Goal: Find contact information: Find contact information

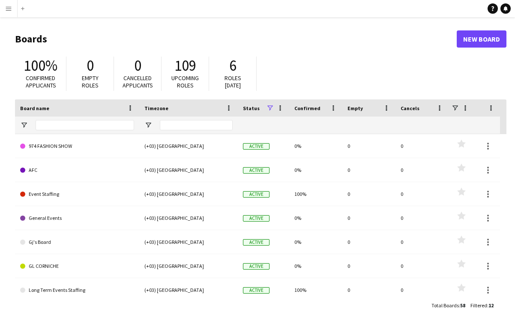
click at [8, 8] on app-icon "Menu" at bounding box center [8, 8] width 7 height 7
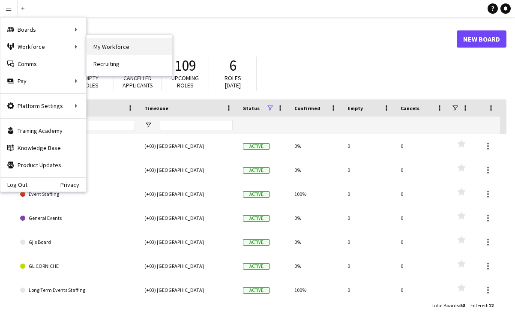
click at [93, 47] on link "My Workforce" at bounding box center [130, 46] width 86 height 17
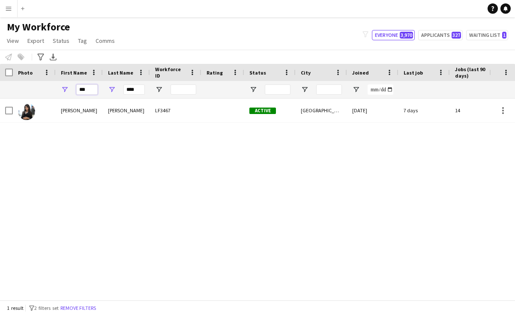
click at [87, 94] on input "***" at bounding box center [86, 89] width 21 height 10
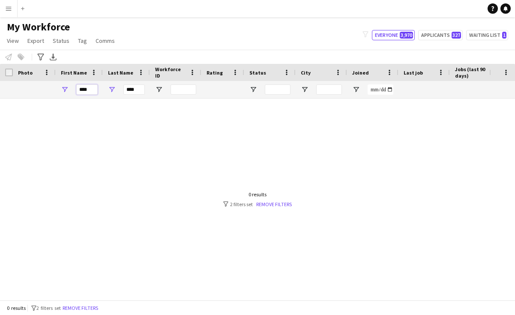
type input "****"
click at [146, 86] on div "****" at bounding box center [126, 89] width 47 height 17
drag, startPoint x: 138, startPoint y: 90, endPoint x: 65, endPoint y: 77, distance: 74.8
click at [66, 78] on div "Workforce Details Photo First Name" at bounding box center [464, 81] width 929 height 35
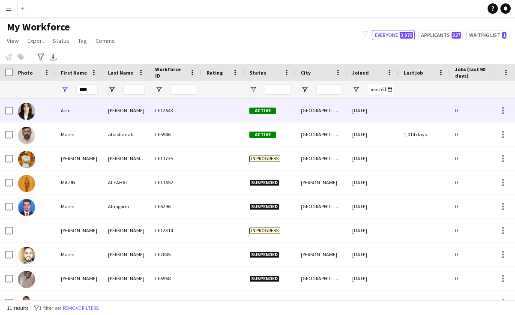
click at [157, 106] on div "LF12643" at bounding box center [175, 111] width 51 height 24
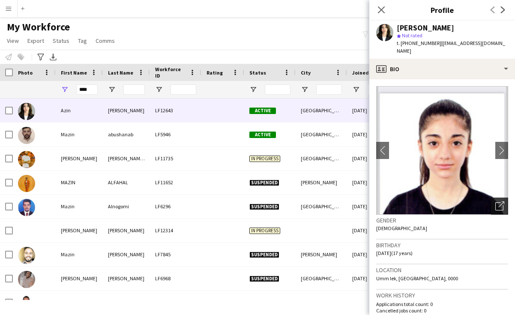
click at [497, 201] on icon "Open photos pop-in" at bounding box center [500, 205] width 9 height 9
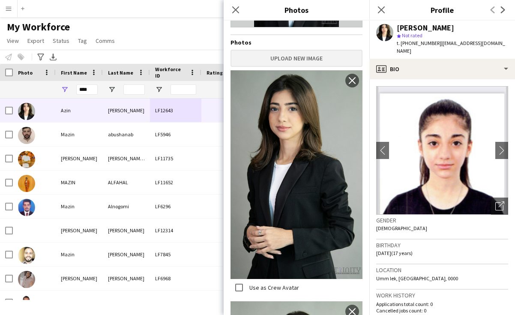
scroll to position [137, 0]
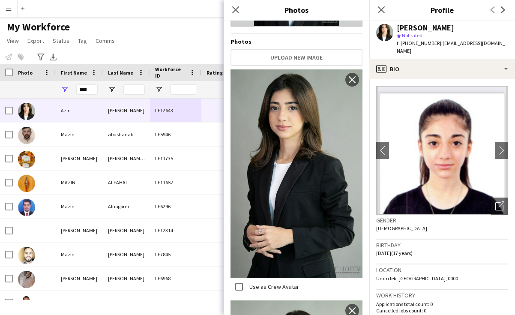
drag, startPoint x: 324, startPoint y: 135, endPoint x: 332, endPoint y: 135, distance: 7.7
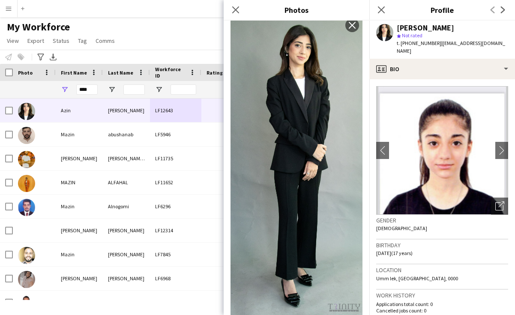
scroll to position [1423, 0]
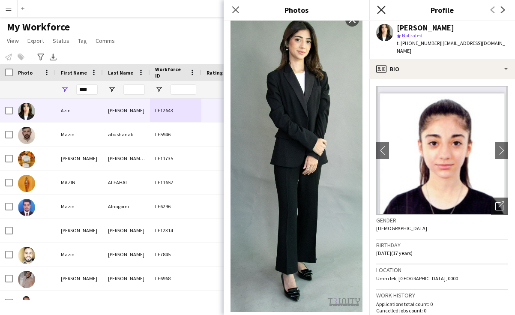
click at [382, 12] on icon "Close pop-in" at bounding box center [381, 10] width 8 height 8
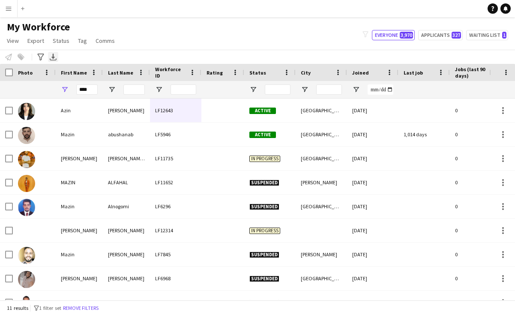
click at [56, 56] on icon "Export XLSX" at bounding box center [53, 57] width 7 height 7
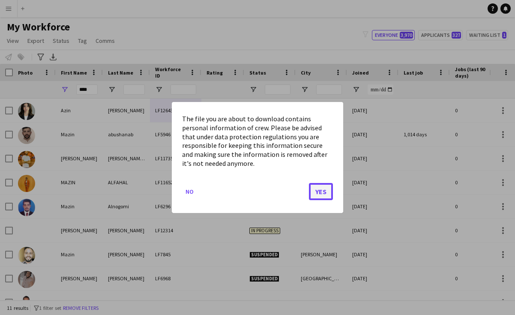
click at [318, 193] on button "Yes" at bounding box center [321, 191] width 24 height 17
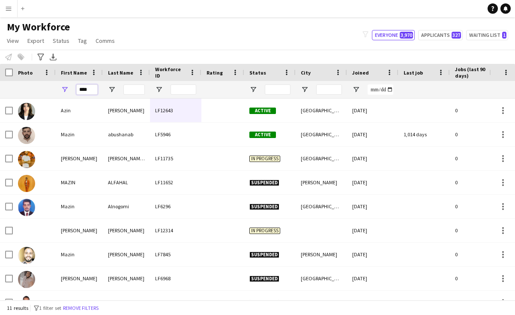
click at [94, 93] on input "****" at bounding box center [86, 89] width 21 height 10
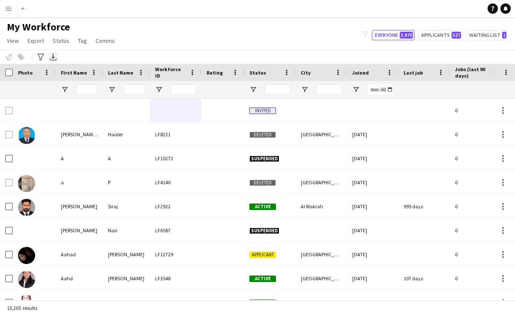
click at [50, 55] on icon "Export XLSX" at bounding box center [53, 57] width 7 height 7
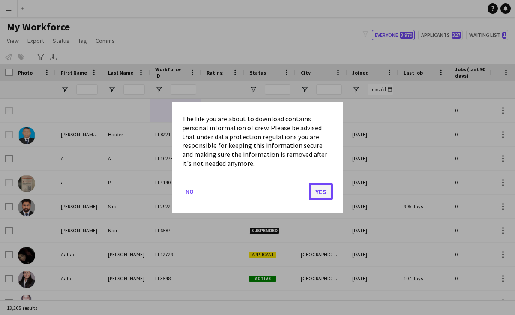
click at [312, 189] on button "Yes" at bounding box center [321, 191] width 24 height 17
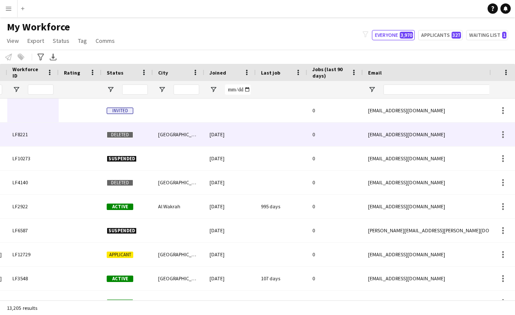
scroll to position [0, 0]
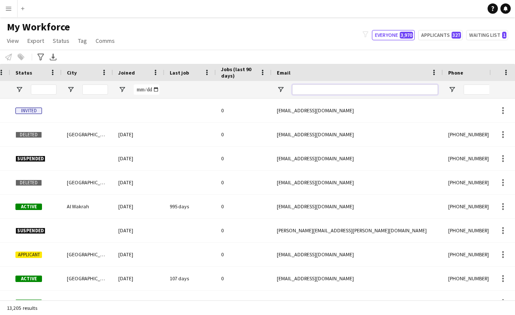
click at [368, 85] on input "Email Filter Input" at bounding box center [365, 89] width 146 height 10
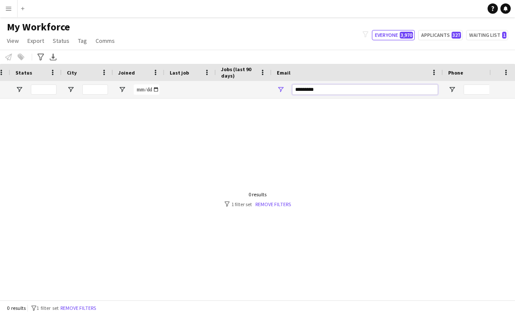
type input "*********"
drag, startPoint x: 323, startPoint y: 87, endPoint x: 185, endPoint y: 79, distance: 138.7
click at [185, 79] on div "Workforce Details Last Name Workforce ID Rating" at bounding box center [230, 81] width 929 height 35
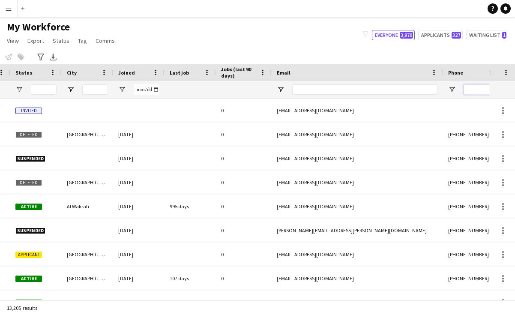
click at [478, 91] on input "Phone Filter Input" at bounding box center [506, 89] width 84 height 10
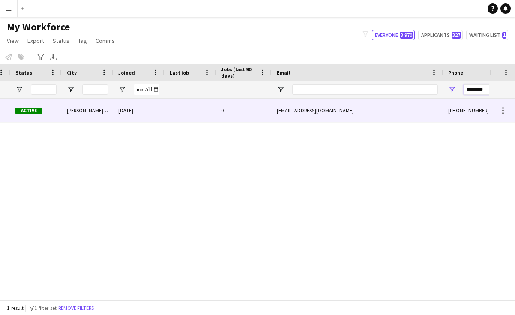
type input "********"
click at [290, 117] on div "[EMAIL_ADDRESS][DOMAIN_NAME]" at bounding box center [357, 111] width 171 height 24
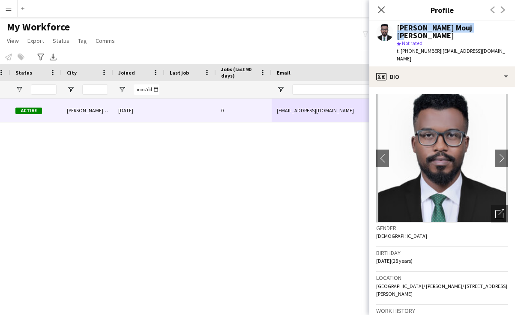
drag, startPoint x: 396, startPoint y: 27, endPoint x: 479, endPoint y: 27, distance: 83.2
click at [479, 27] on div "[PERSON_NAME] Mouj [PERSON_NAME] star Not rated t. [PHONE_NUMBER] | [EMAIL_ADDR…" at bounding box center [442, 44] width 146 height 46
copy div "[PERSON_NAME] Mouj [PERSON_NAME]"
click at [499, 209] on icon "Open photos pop-in" at bounding box center [500, 213] width 9 height 9
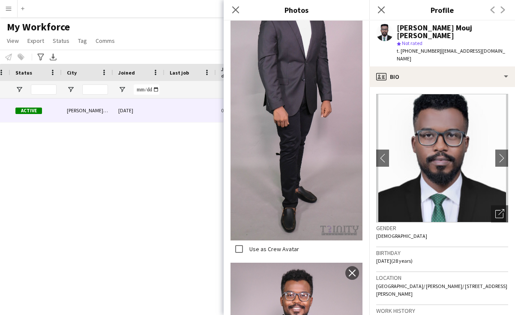
scroll to position [1456, 0]
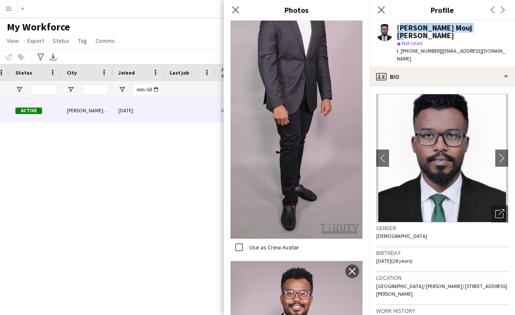
drag, startPoint x: 397, startPoint y: 27, endPoint x: 481, endPoint y: 24, distance: 84.1
click at [481, 24] on div "[PERSON_NAME] Mouj [PERSON_NAME]" at bounding box center [452, 31] width 111 height 15
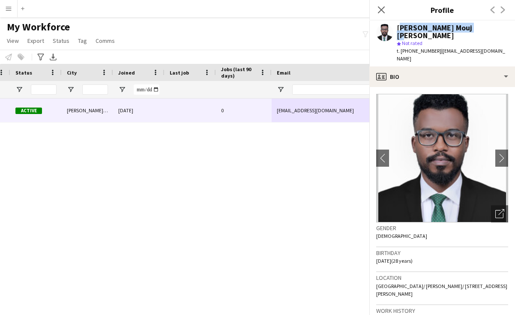
copy div "[PERSON_NAME] Mouj [PERSON_NAME]"
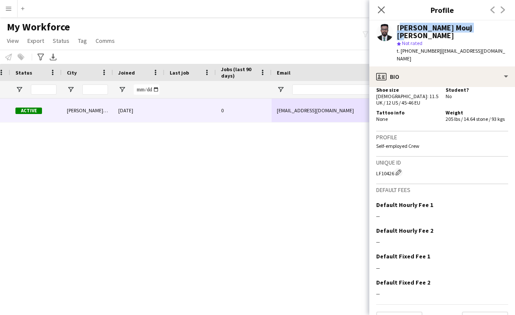
drag, startPoint x: 373, startPoint y: 153, endPoint x: 394, endPoint y: 153, distance: 21.4
click at [394, 153] on app-crew-profile-bio "chevron-left chevron-right Open photos pop-in Gender [DEMOGRAPHIC_DATA] Birthda…" at bounding box center [442, 201] width 146 height 228
copy div "LF10426"
drag, startPoint x: 436, startPoint y: 44, endPoint x: 490, endPoint y: 40, distance: 53.7
click at [490, 40] on div "[PERSON_NAME] Mouj [PERSON_NAME] star Not rated t. [PHONE_NUMBER] | [EMAIL_ADDR…" at bounding box center [442, 44] width 146 height 46
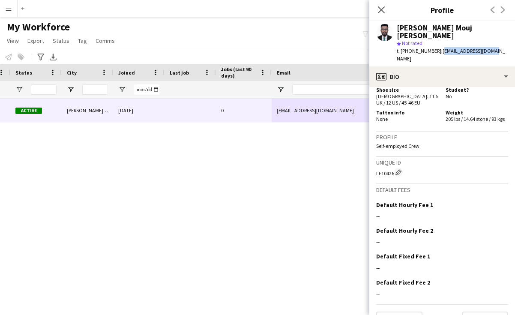
copy span "[EMAIL_ADDRESS][DOMAIN_NAME]"
drag, startPoint x: 411, startPoint y: 42, endPoint x: 431, endPoint y: 42, distance: 19.7
click at [431, 48] on span "t. [PHONE_NUMBER]" at bounding box center [419, 51] width 45 height 6
copy span "55114616"
